Goal: Task Accomplishment & Management: Complete application form

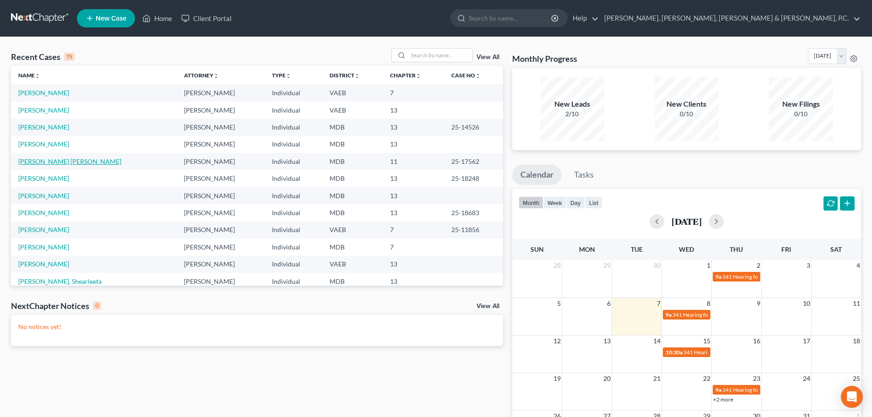
click at [81, 163] on link "[PERSON_NAME] [PERSON_NAME]" at bounding box center [69, 161] width 103 height 8
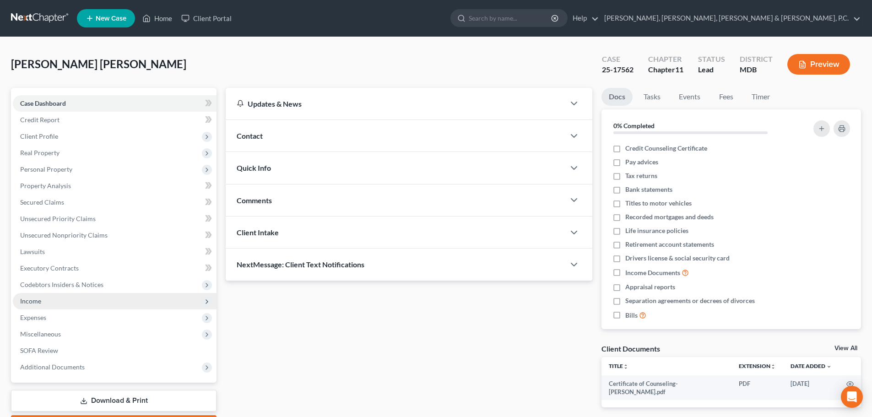
click at [40, 296] on span "Income" at bounding box center [115, 301] width 204 height 16
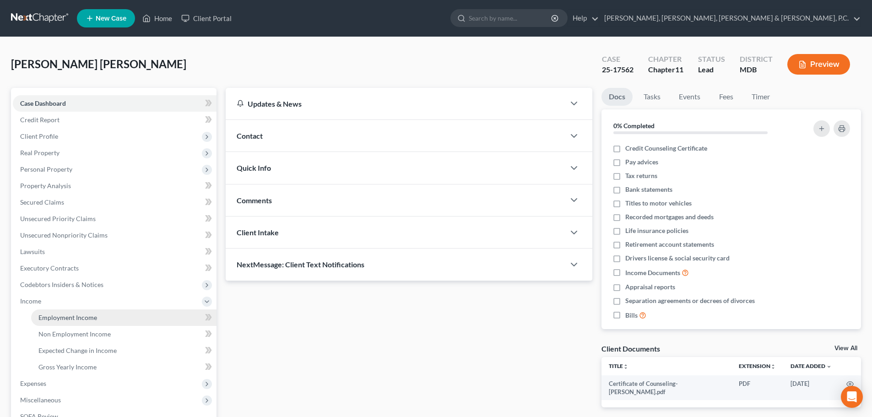
click at [46, 314] on span "Employment Income" at bounding box center [67, 318] width 59 height 8
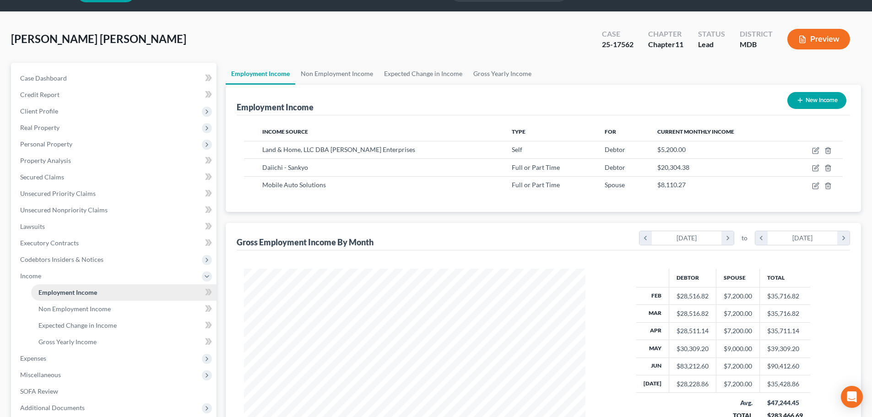
scroll to position [46, 0]
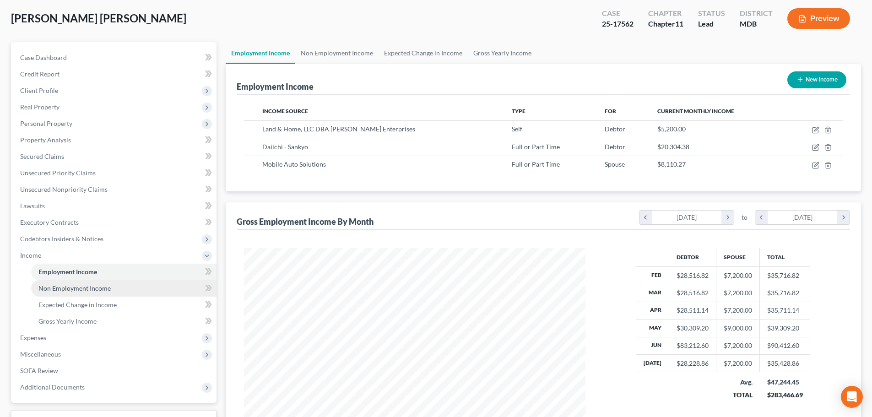
click at [103, 288] on span "Non Employment Income" at bounding box center [74, 288] width 72 height 8
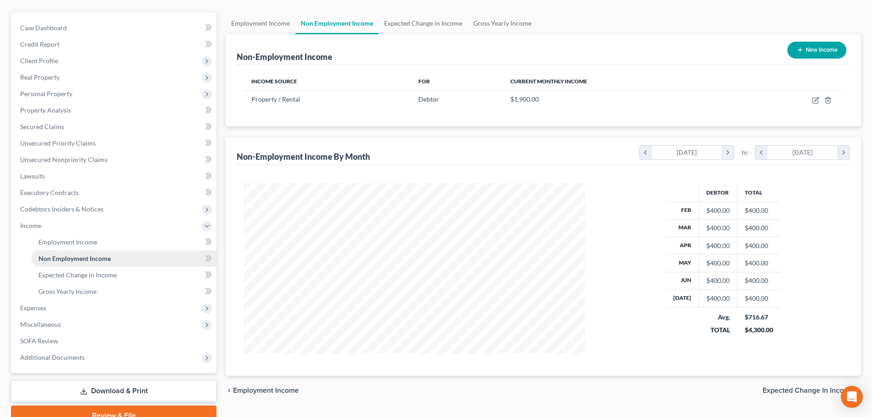
scroll to position [92, 0]
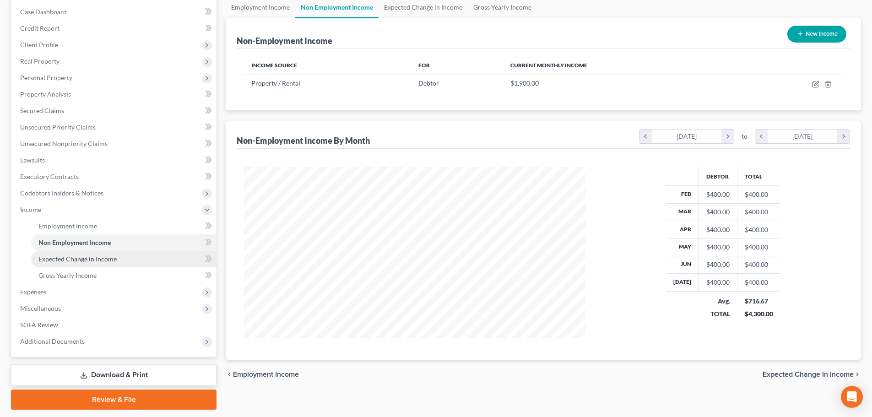
click at [88, 260] on span "Expected Change in Income" at bounding box center [77, 259] width 78 height 8
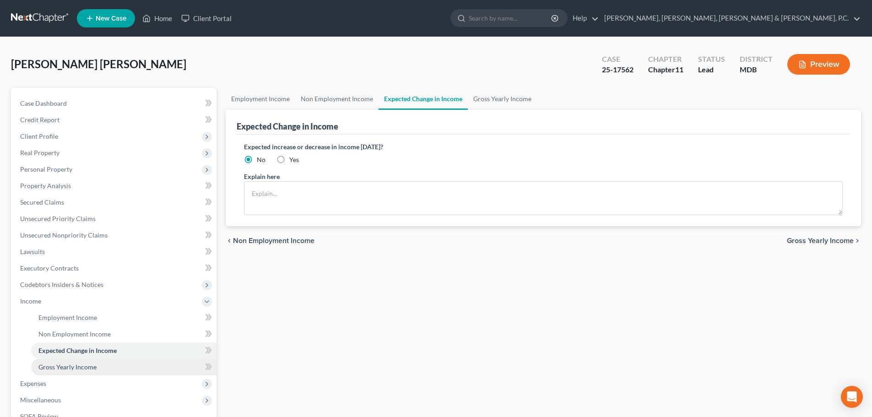
click at [82, 362] on link "Gross Yearly Income" at bounding box center [123, 367] width 185 height 16
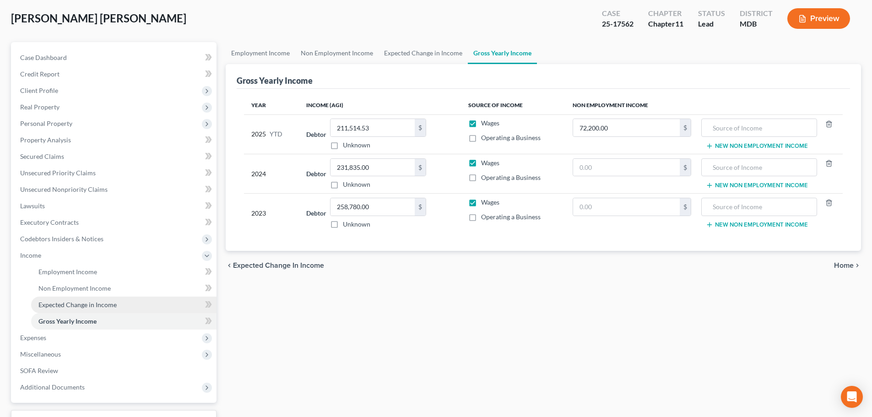
scroll to position [92, 0]
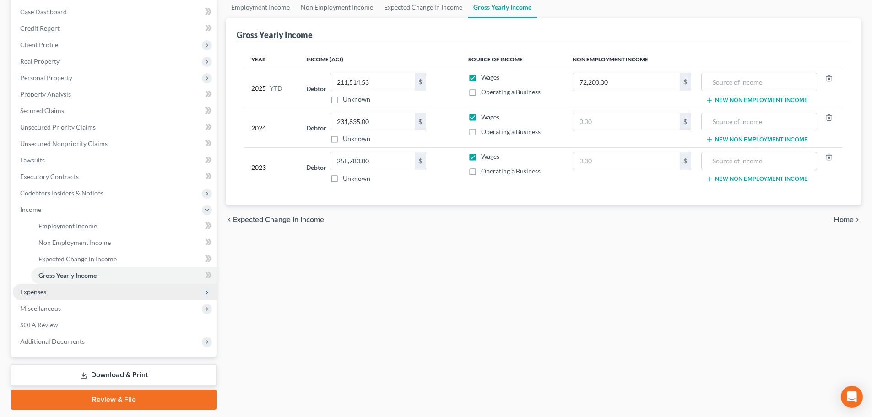
click at [42, 290] on span "Expenses" at bounding box center [33, 292] width 26 height 8
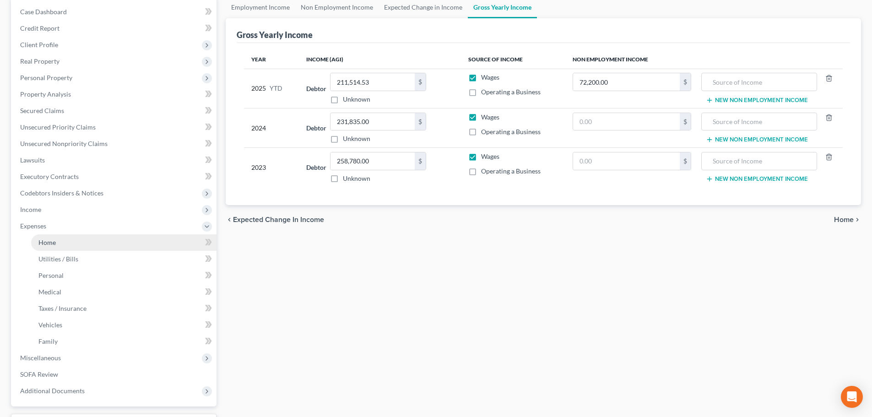
click at [45, 245] on span "Home" at bounding box center [46, 242] width 17 height 8
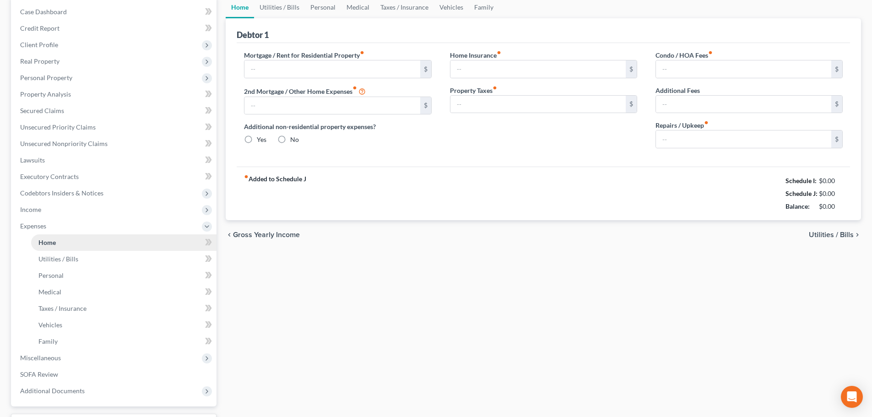
type input "10,147.33"
type input "3,255.51"
radio input "true"
type input "0.00"
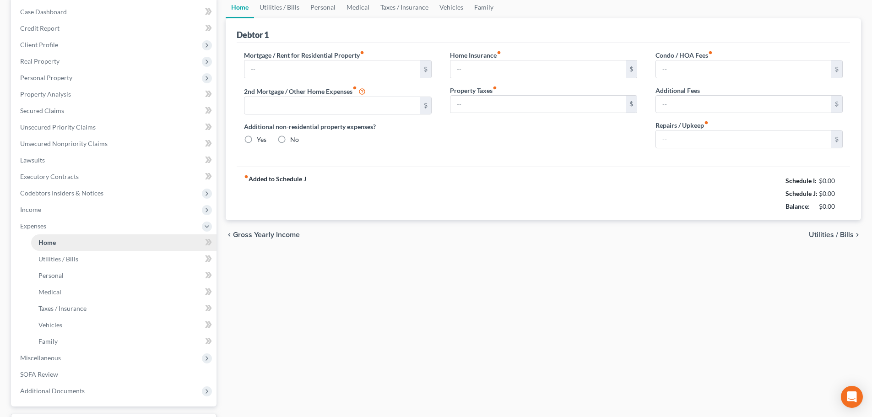
type input "99.90"
type input "0.00"
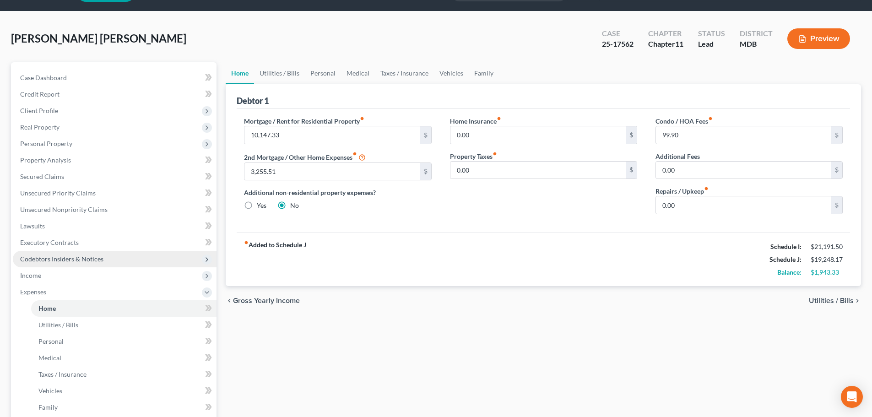
scroll to position [46, 0]
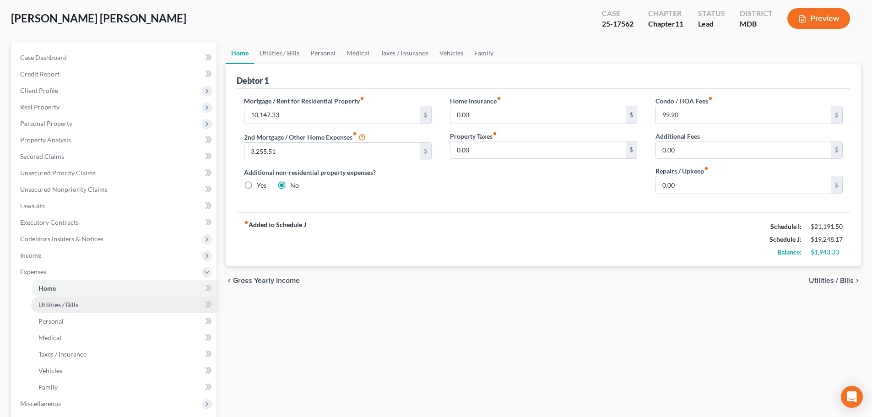
click at [70, 307] on span "Utilities / Bills" at bounding box center [58, 305] width 40 height 8
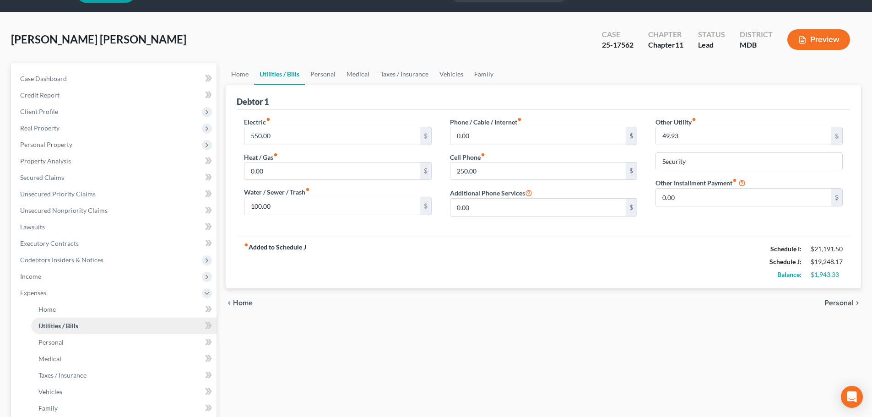
scroll to position [46, 0]
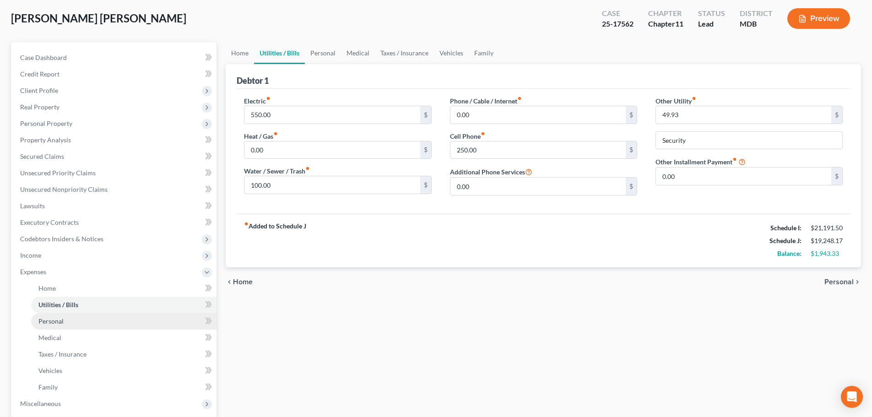
click at [55, 321] on span "Personal" at bounding box center [50, 321] width 25 height 8
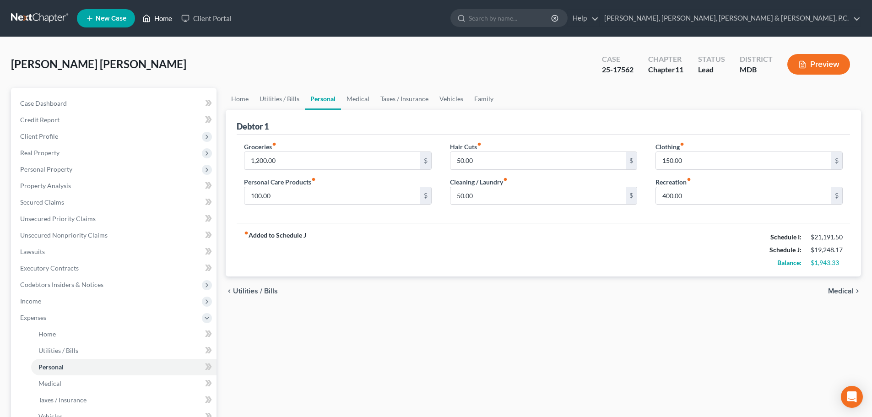
click at [164, 20] on link "Home" at bounding box center [157, 18] width 39 height 16
